Goal: Information Seeking & Learning: Learn about a topic

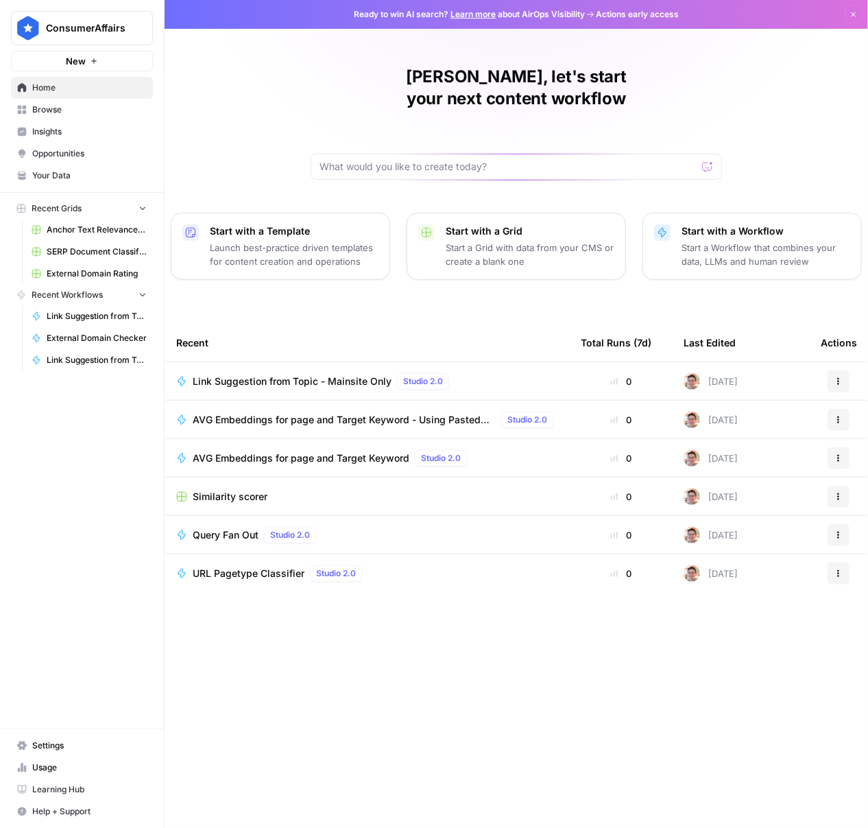
click at [88, 128] on span "Insights" at bounding box center [89, 132] width 115 height 12
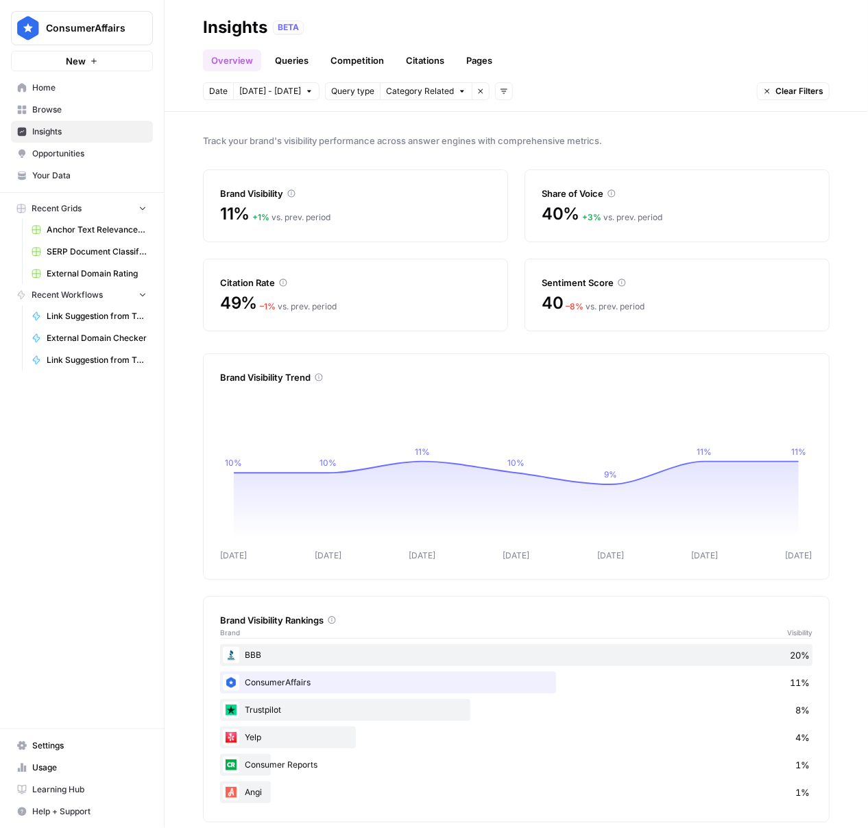
scroll to position [15, 0]
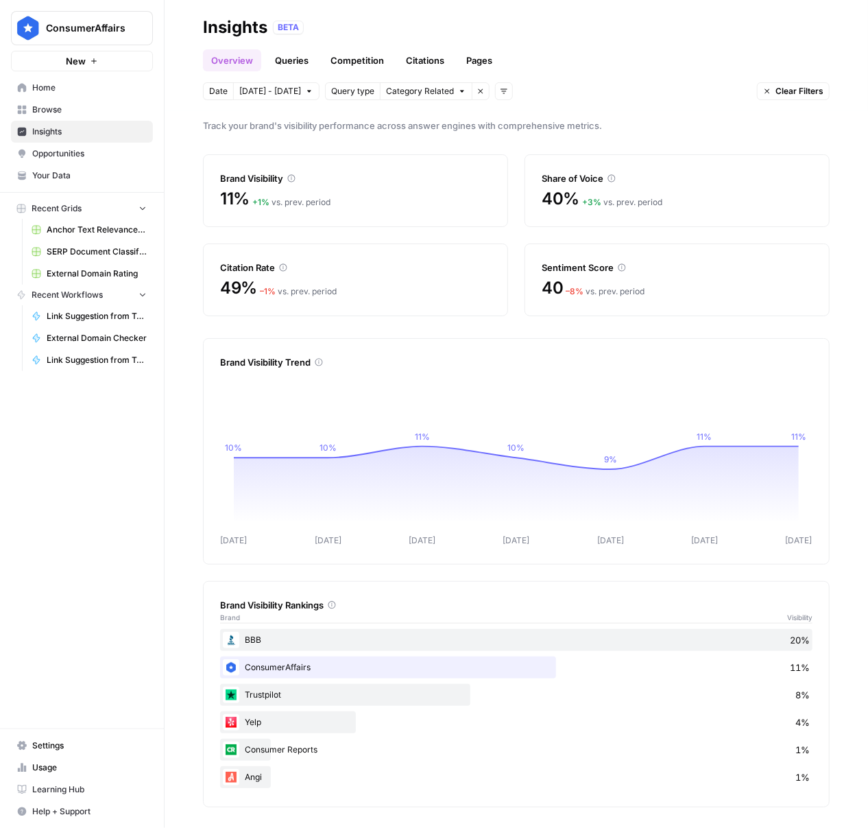
click at [333, 55] on link "Competition" at bounding box center [357, 60] width 70 height 22
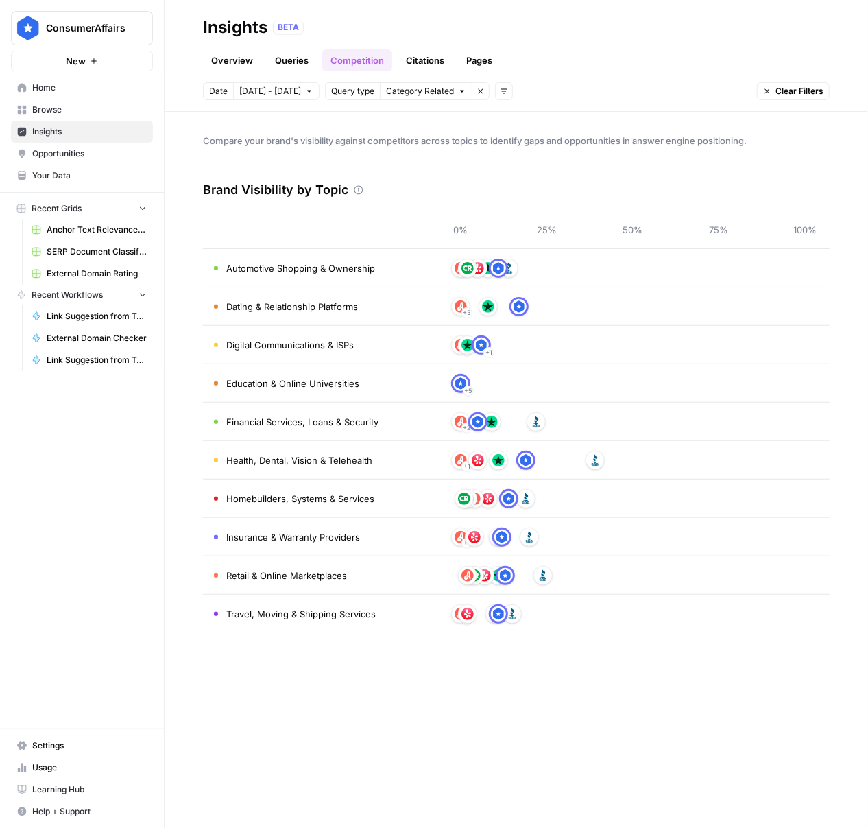
click at [434, 58] on link "Citations" at bounding box center [425, 60] width 55 height 22
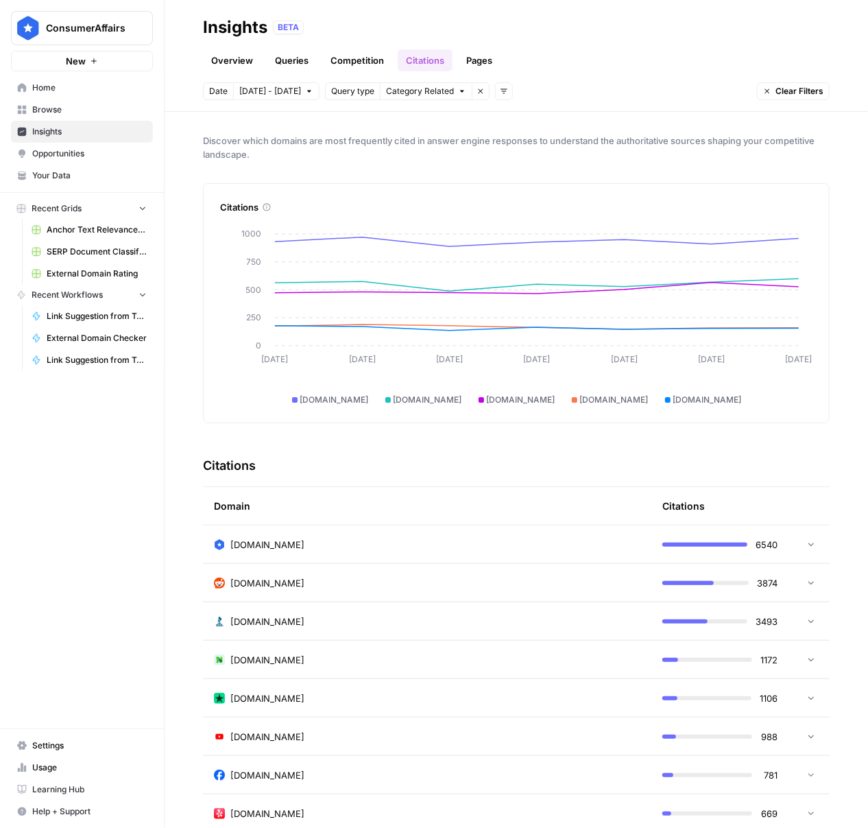
click at [467, 67] on link "Pages" at bounding box center [479, 60] width 43 height 22
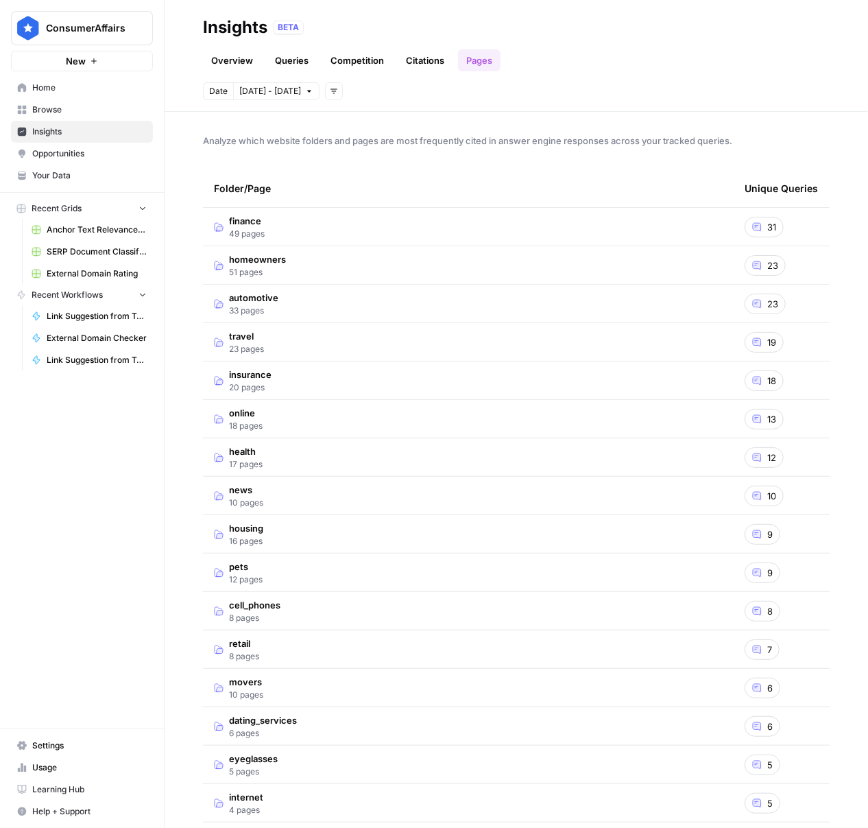
click at [378, 58] on link "Competition" at bounding box center [357, 60] width 70 height 22
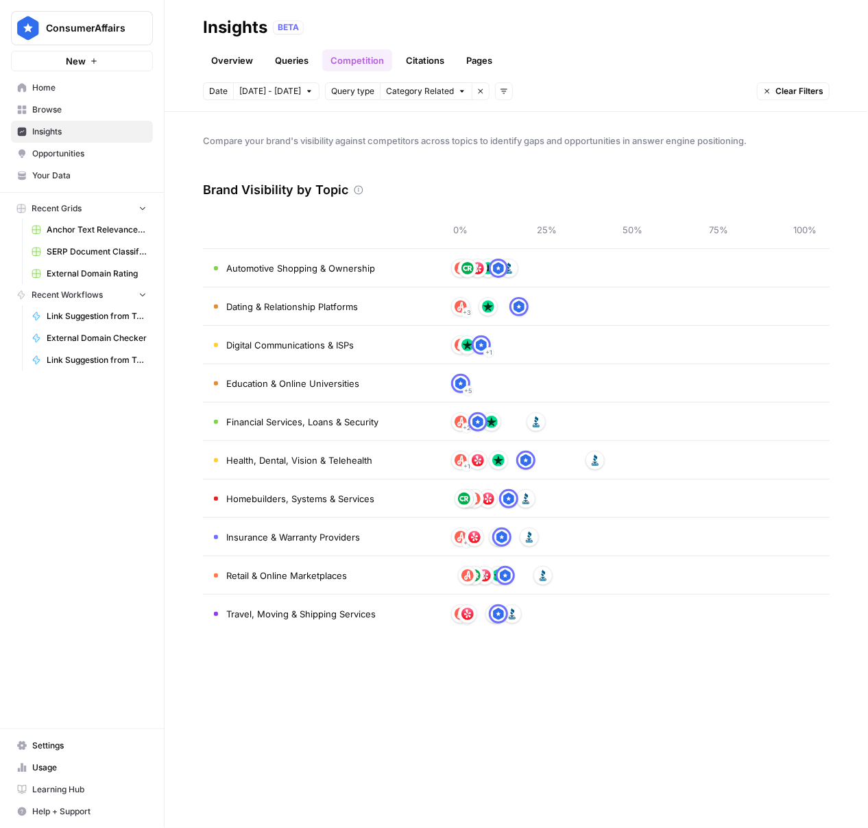
click at [316, 60] on ul "Overview Queries Competition Citations Pages" at bounding box center [352, 60] width 298 height 22
